Goal: Task Accomplishment & Management: Manage account settings

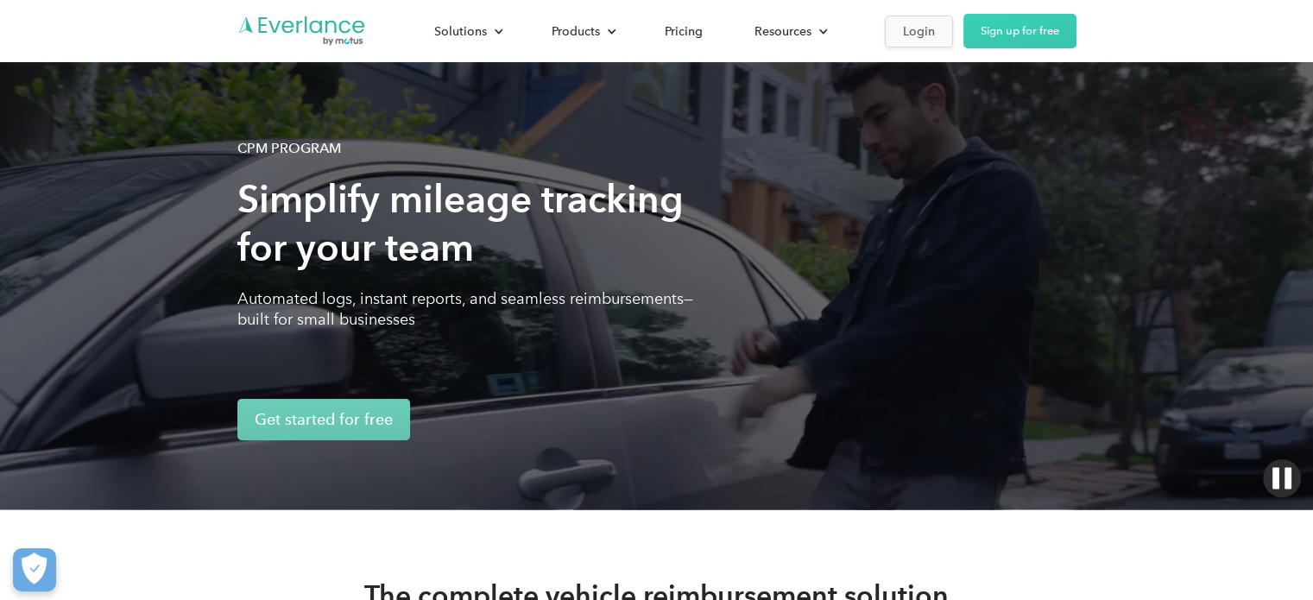
click at [931, 28] on div "Login" at bounding box center [919, 32] width 32 height 22
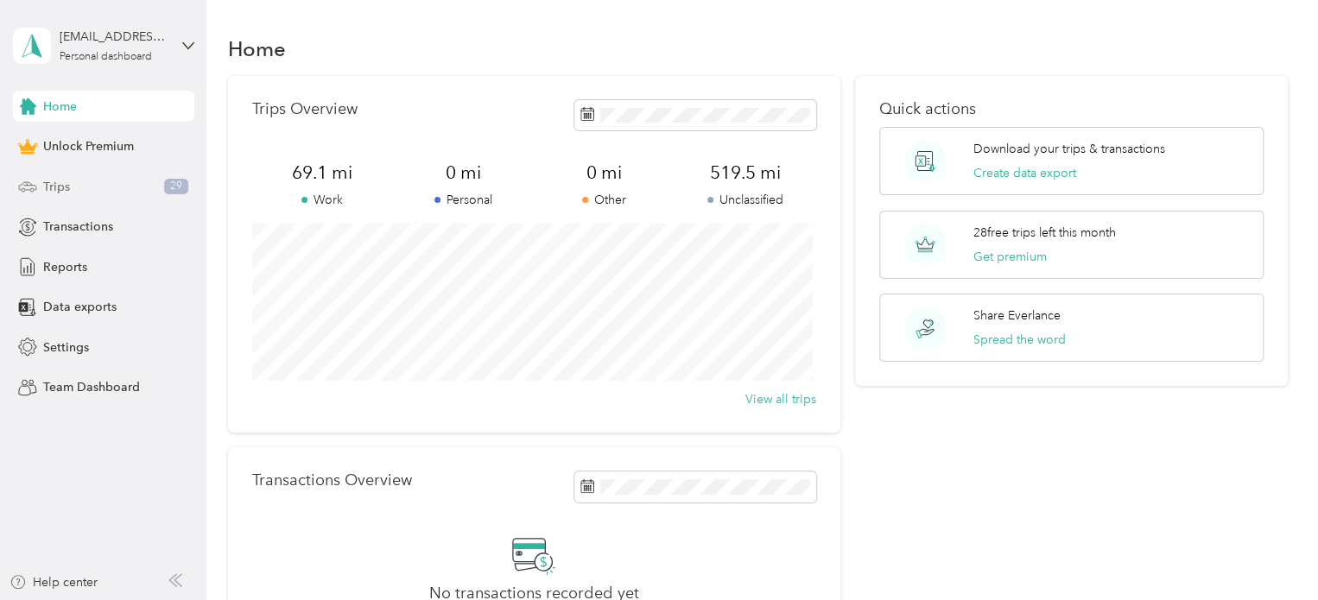
click at [126, 182] on div "Trips 29" at bounding box center [103, 186] width 181 height 31
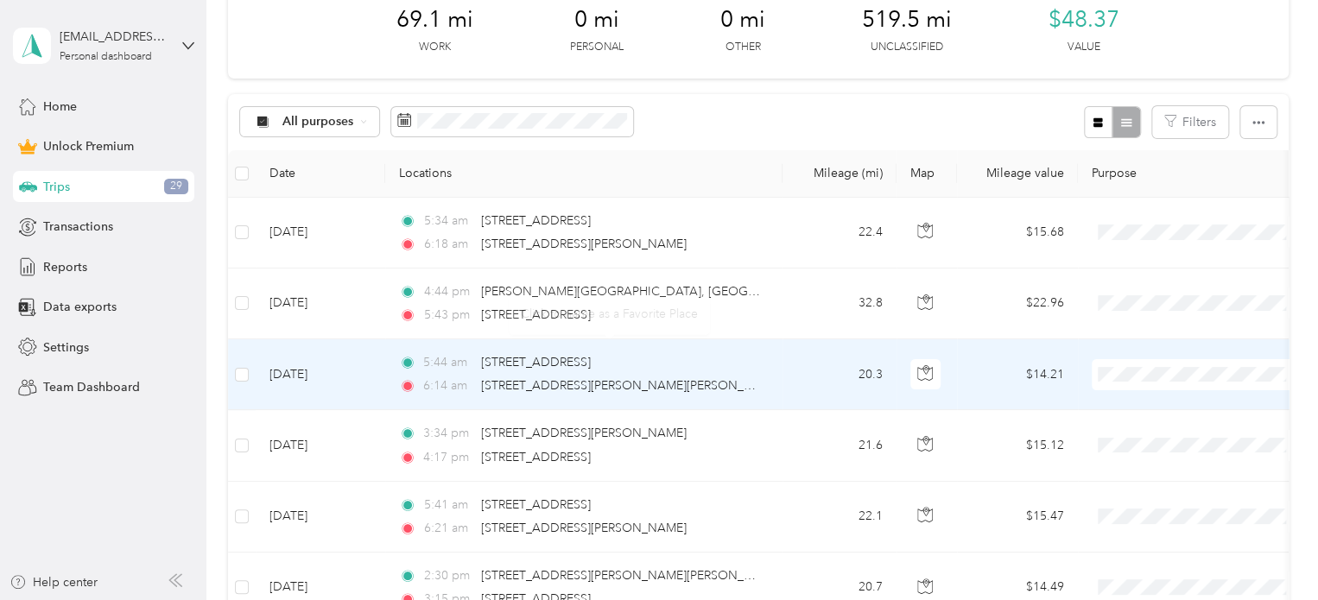
scroll to position [259, 0]
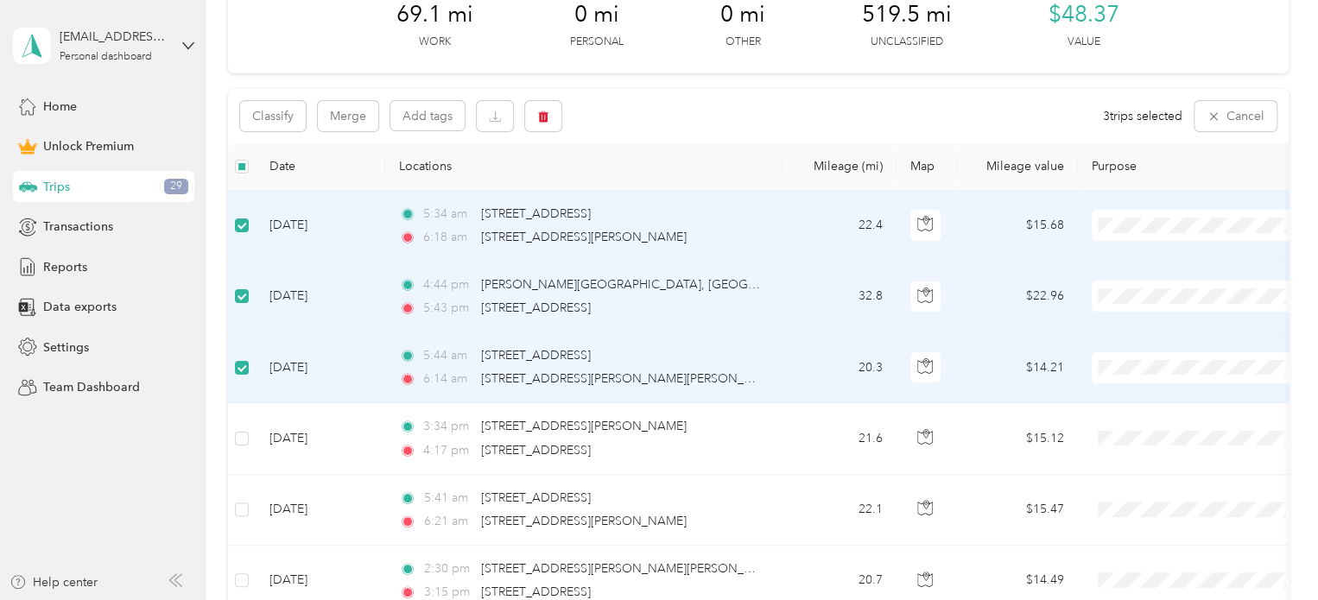
click at [737, 117] on div "Classify Merge Add tags 3 trips selected Cancel" at bounding box center [758, 116] width 1060 height 54
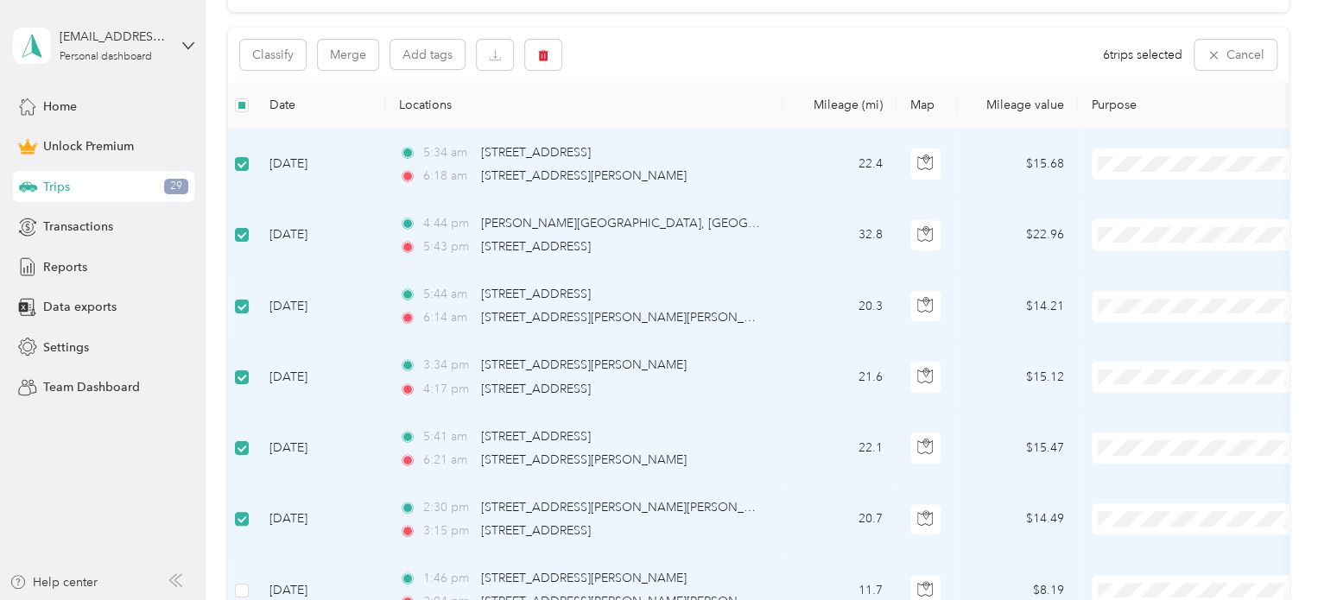
scroll to position [0, 0]
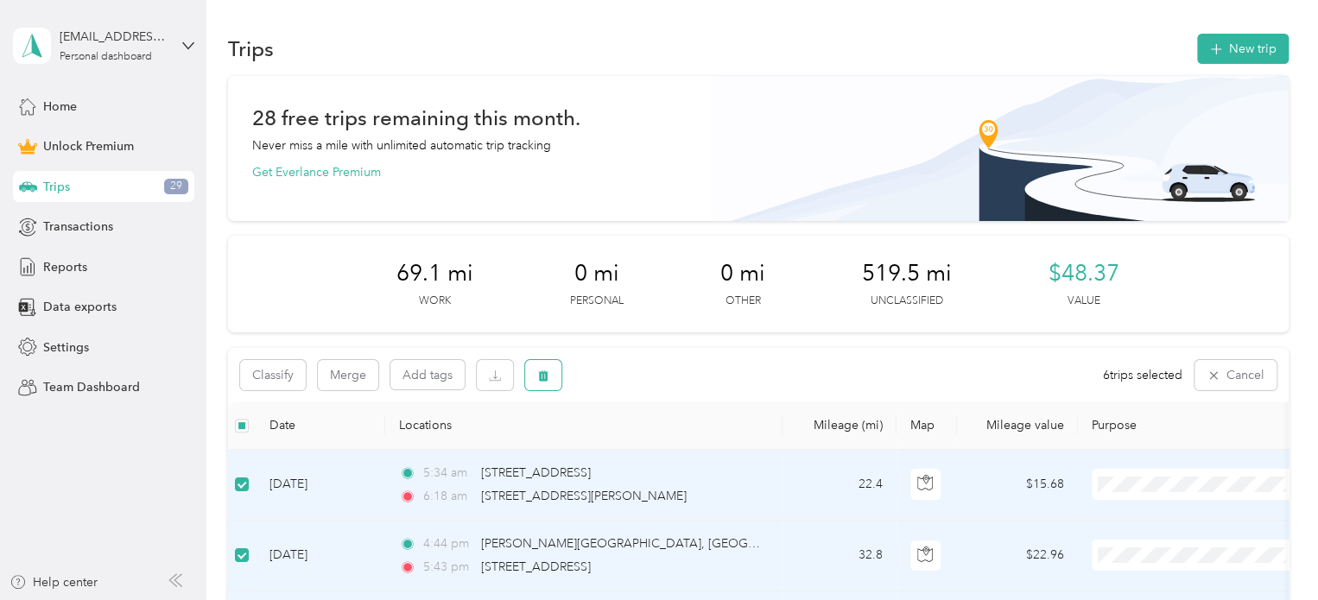
click at [553, 383] on button "button" at bounding box center [543, 375] width 36 height 30
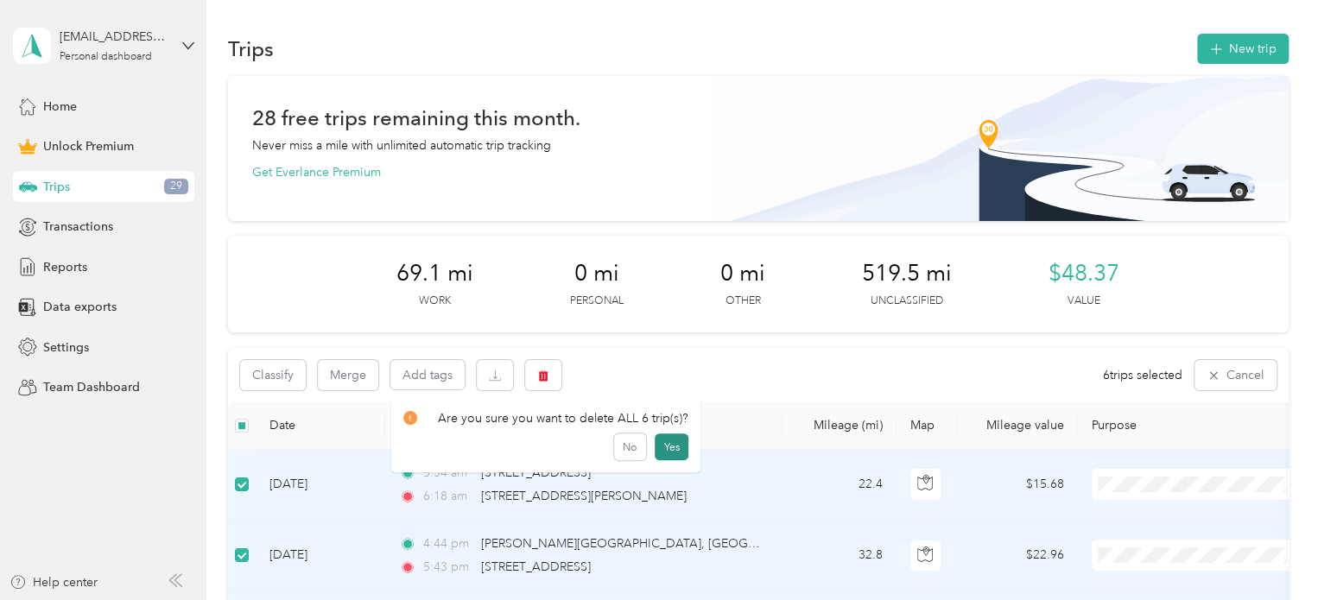
click at [663, 448] on button "Yes" at bounding box center [672, 447] width 34 height 28
